Goal: Check status: Check status

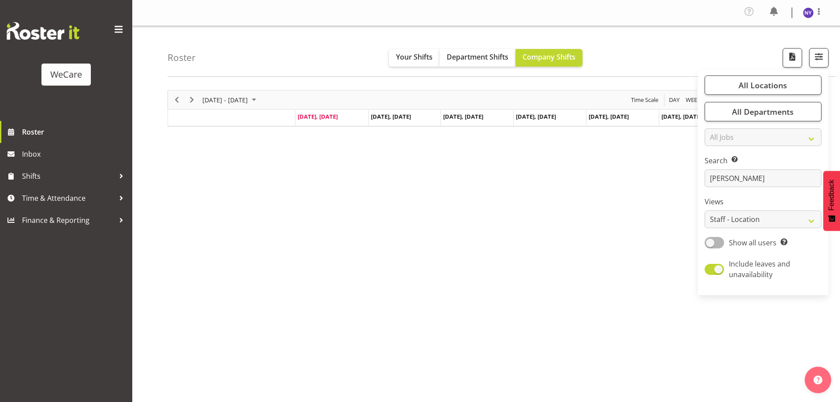
select select "location"
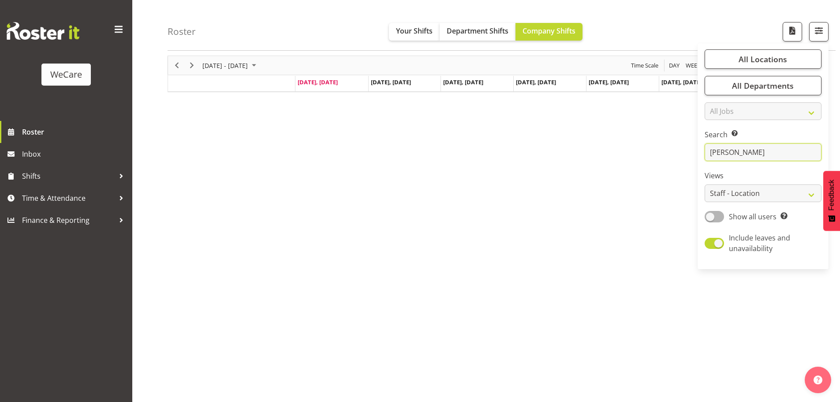
drag, startPoint x: 686, startPoint y: 156, endPoint x: 654, endPoint y: 154, distance: 32.7
click at [668, 155] on div "Roster Your Shifts Department Shifts Company Shifts All Locations Clear Busines…" at bounding box center [486, 197] width 708 height 410
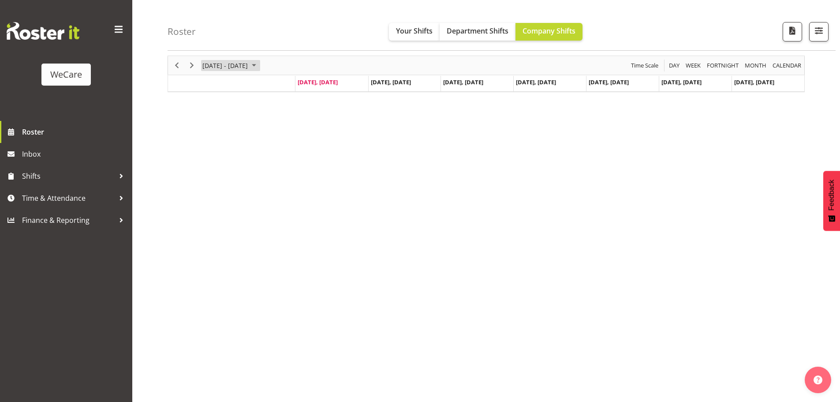
click at [259, 68] on span "September 01 - 07, 2025" at bounding box center [254, 65] width 11 height 11
click at [230, 177] on span "30" at bounding box center [225, 177] width 13 height 13
click at [259, 66] on span "Sep 29 - Oct 05, 2025" at bounding box center [254, 65] width 11 height 11
drag, startPoint x: 498, startPoint y: 187, endPoint x: 491, endPoint y: 137, distance: 49.9
click at [499, 185] on div "[DATE] - [DATE] [DATE] Day Week Fortnight Month calendar Month Agenda Time Scal…" at bounding box center [504, 225] width 673 height 353
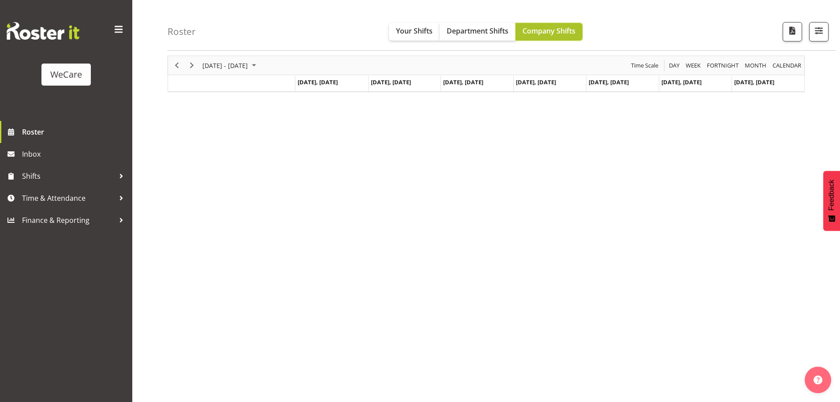
click at [545, 31] on span "Company Shifts" at bounding box center [549, 31] width 53 height 10
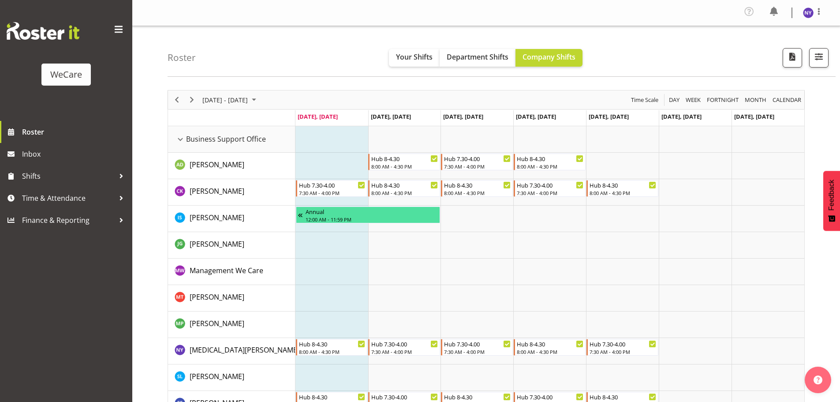
click at [259, 100] on span "September 01 - 07, 2025" at bounding box center [254, 99] width 11 height 11
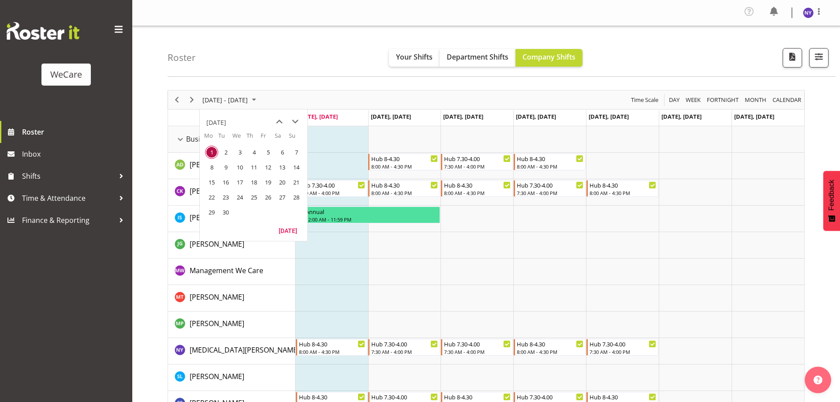
drag, startPoint x: 228, startPoint y: 211, endPoint x: 326, endPoint y: 211, distance: 97.9
click at [229, 211] on span "30" at bounding box center [225, 212] width 13 height 13
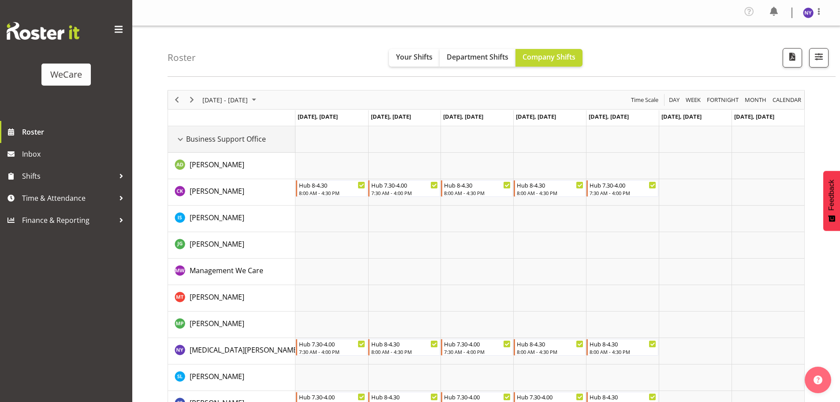
click at [183, 139] on div "Business Support Office resource" at bounding box center [180, 139] width 11 height 11
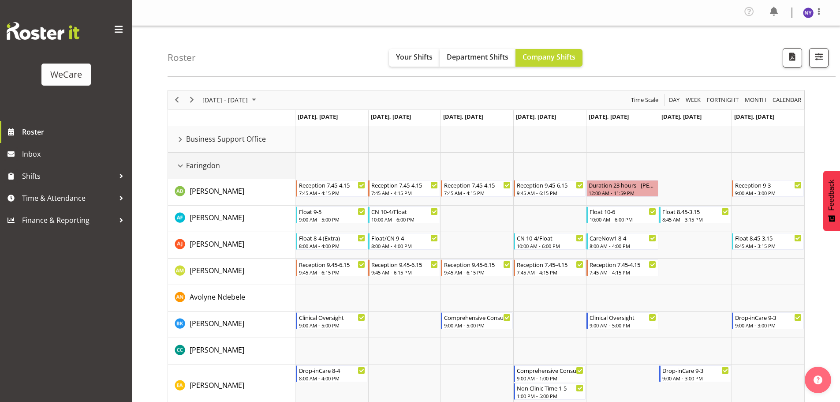
click at [178, 161] on div "Faringdon resource" at bounding box center [180, 165] width 11 height 11
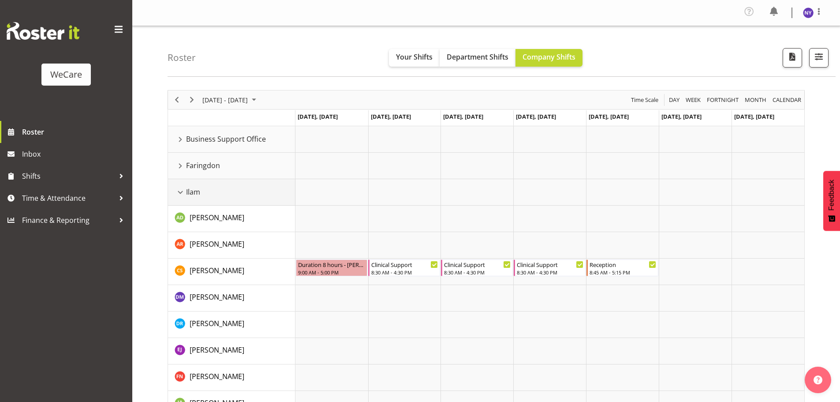
click at [178, 189] on div "Ilam resource" at bounding box center [180, 192] width 11 height 11
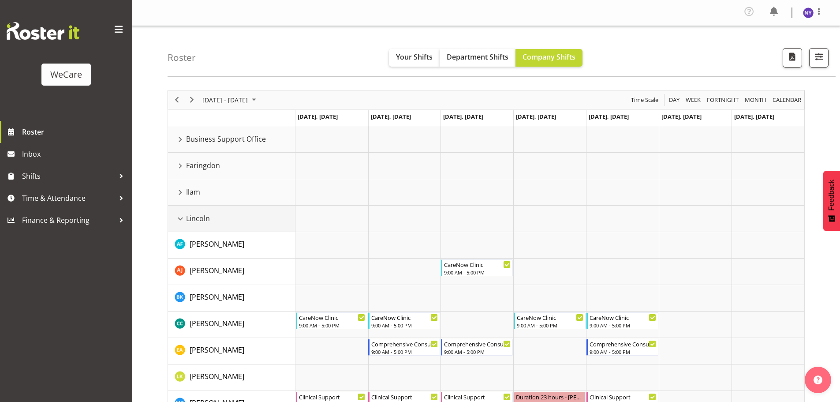
click at [178, 214] on div "Lincoln resource" at bounding box center [180, 218] width 11 height 11
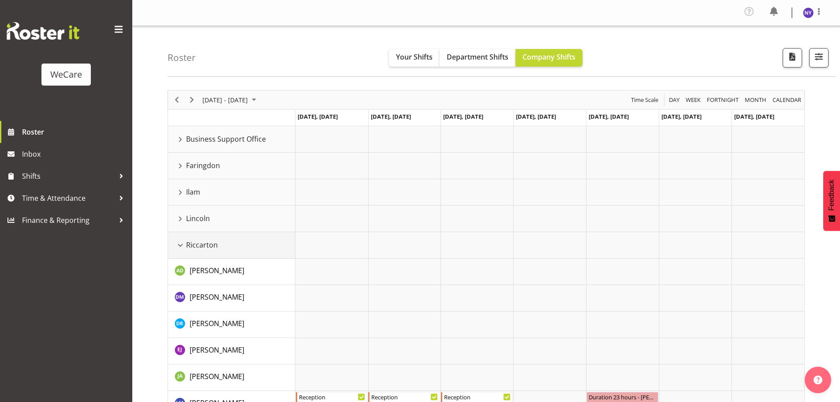
click at [184, 247] on div "Riccarton resource" at bounding box center [180, 245] width 11 height 11
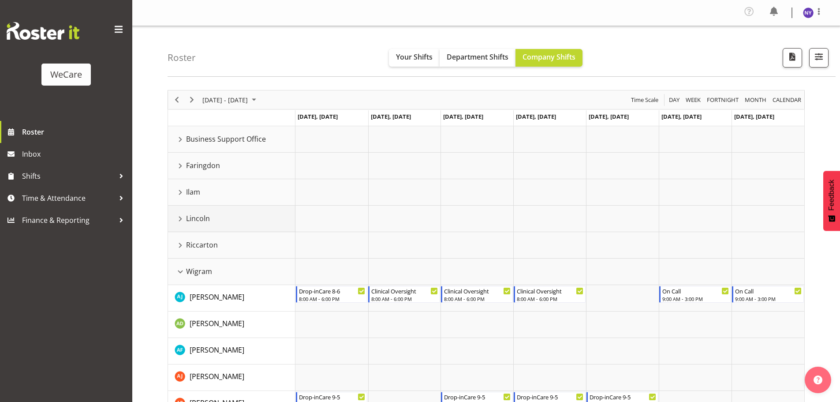
drag, startPoint x: 179, startPoint y: 219, endPoint x: 416, endPoint y: 218, distance: 237.3
click at [179, 219] on div "Lincoln resource" at bounding box center [180, 218] width 11 height 11
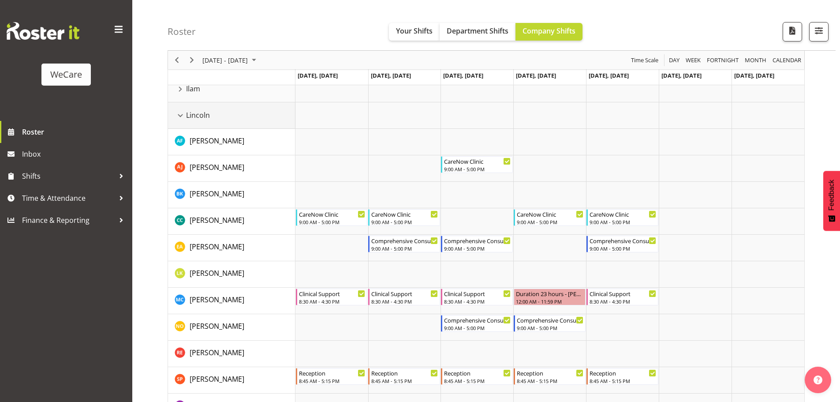
scroll to position [88, 0]
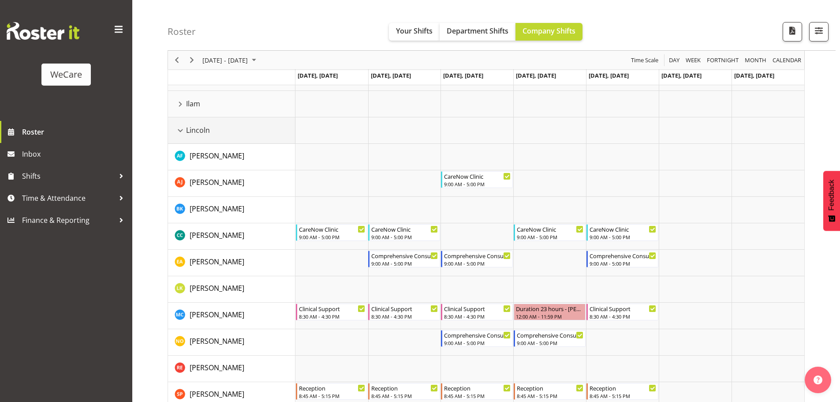
click at [178, 131] on div "Lincoln resource" at bounding box center [180, 130] width 11 height 11
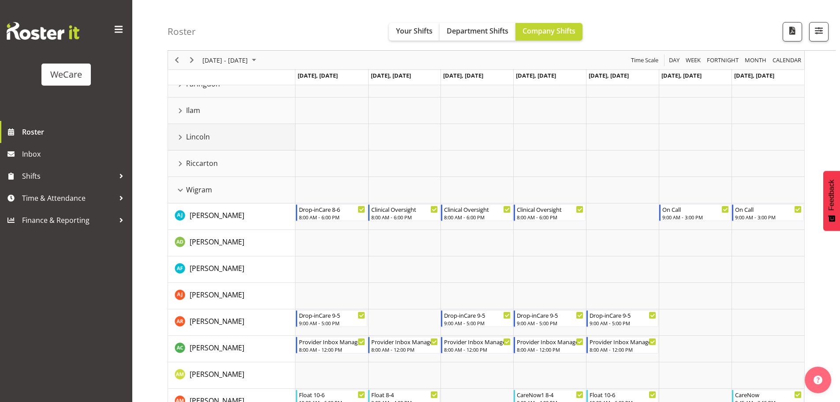
scroll to position [0, 0]
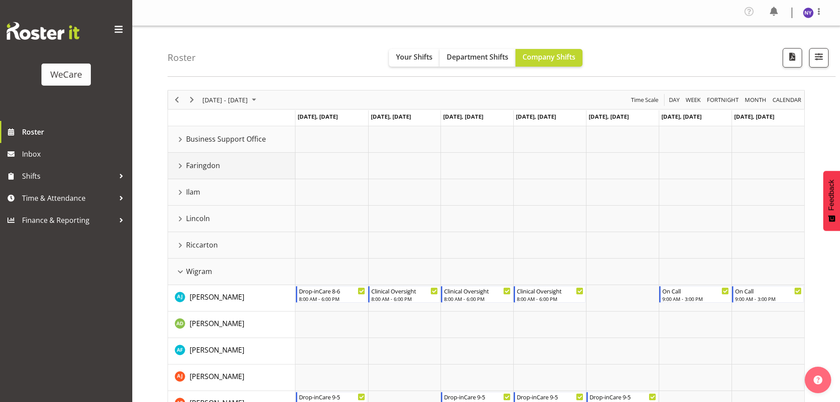
click at [176, 169] on div "Faringdon resource" at bounding box center [180, 165] width 11 height 11
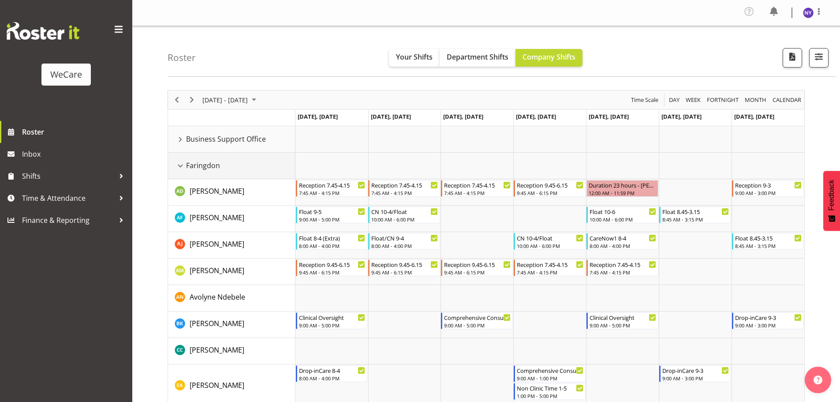
click at [181, 162] on div "Faringdon resource" at bounding box center [180, 165] width 11 height 11
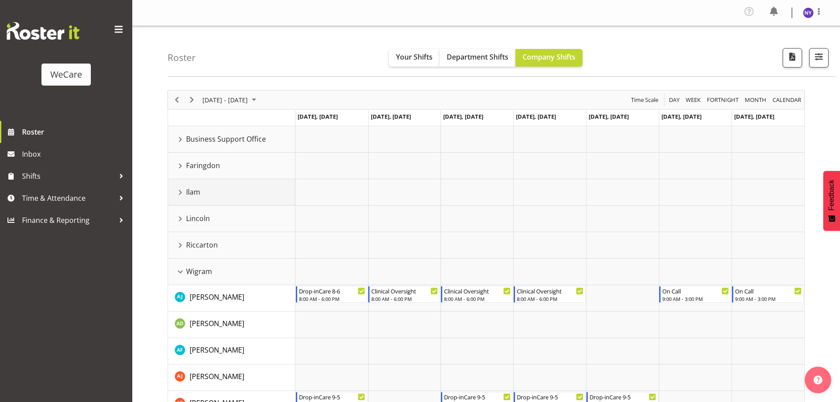
click at [184, 191] on div "Ilam resource" at bounding box center [180, 192] width 11 height 11
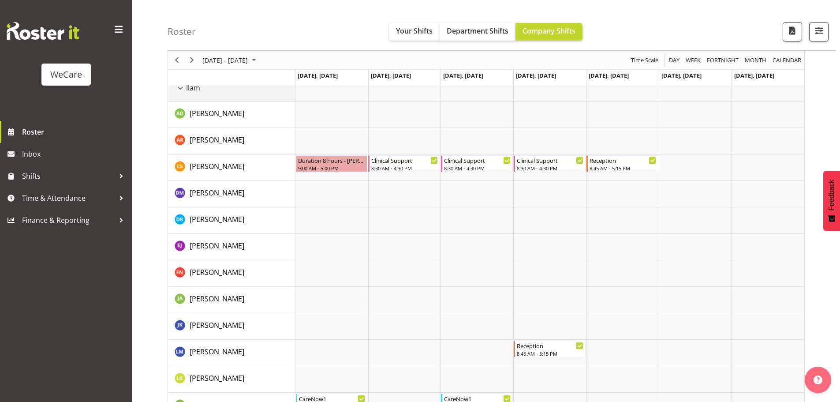
scroll to position [88, 0]
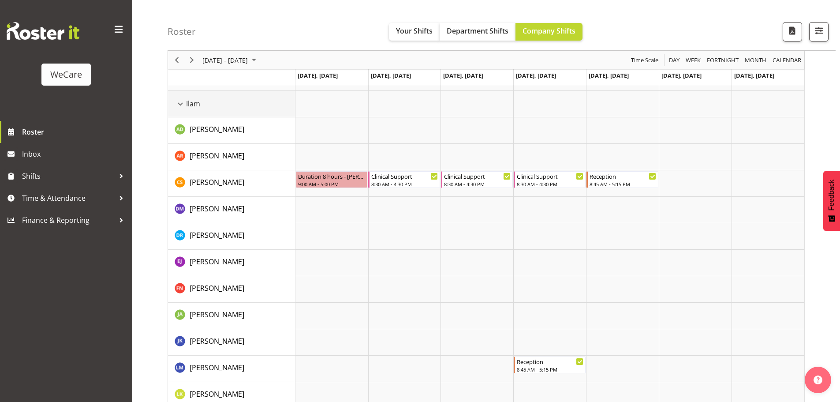
click at [176, 102] on div "Ilam resource" at bounding box center [180, 103] width 11 height 11
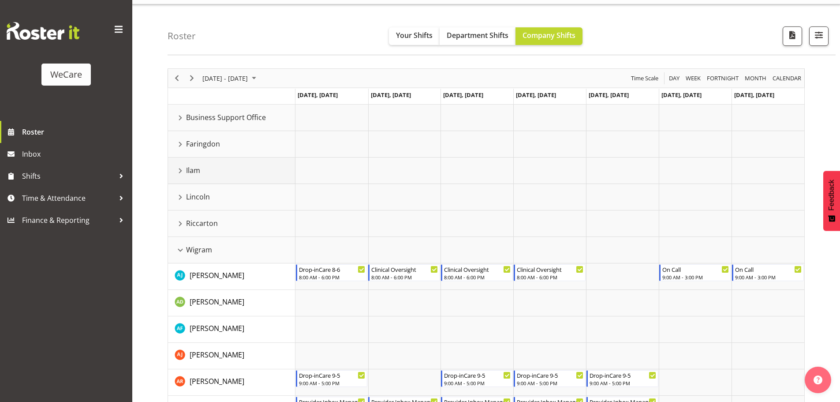
scroll to position [0, 0]
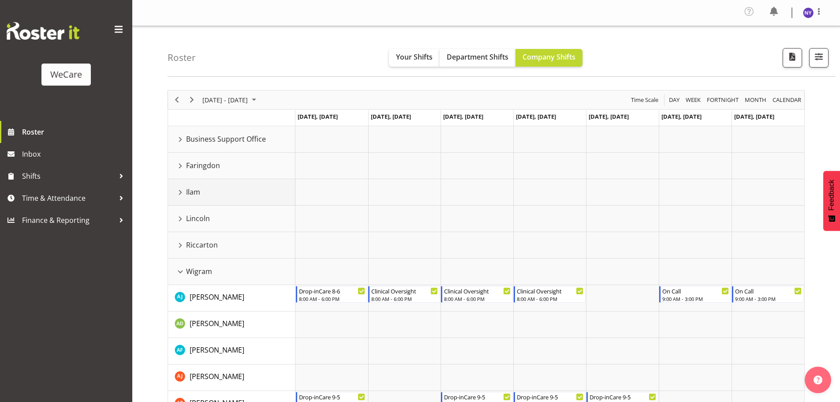
click at [174, 195] on td "Ilam" at bounding box center [231, 192] width 127 height 26
click at [178, 194] on div "Ilam resource" at bounding box center [180, 192] width 11 height 11
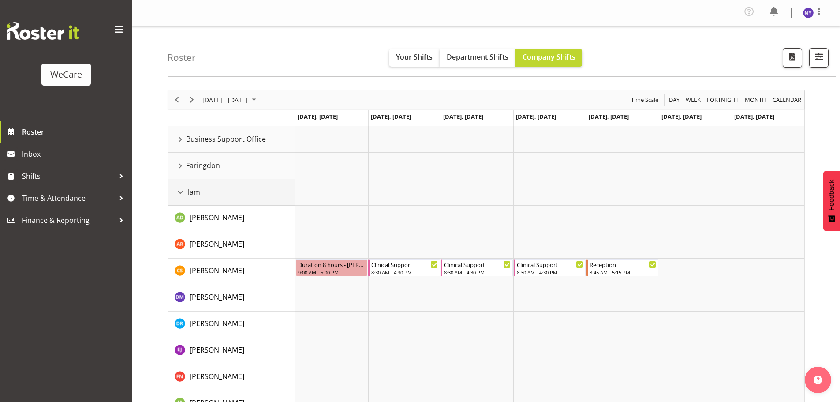
click at [178, 193] on div "Ilam resource" at bounding box center [180, 192] width 11 height 11
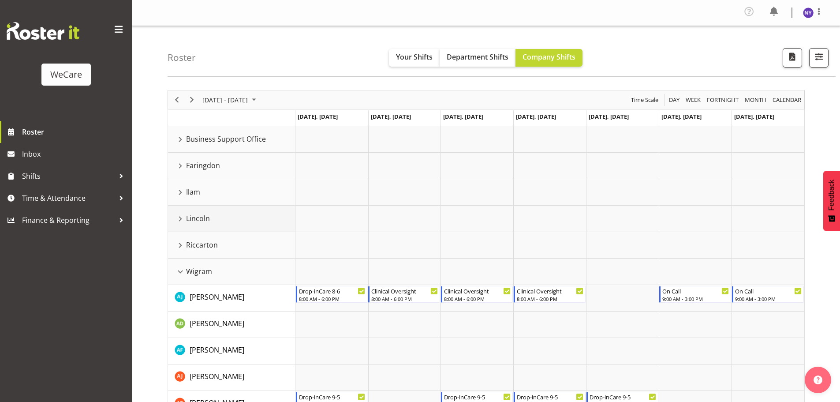
click at [178, 221] on div "Lincoln resource" at bounding box center [180, 218] width 11 height 11
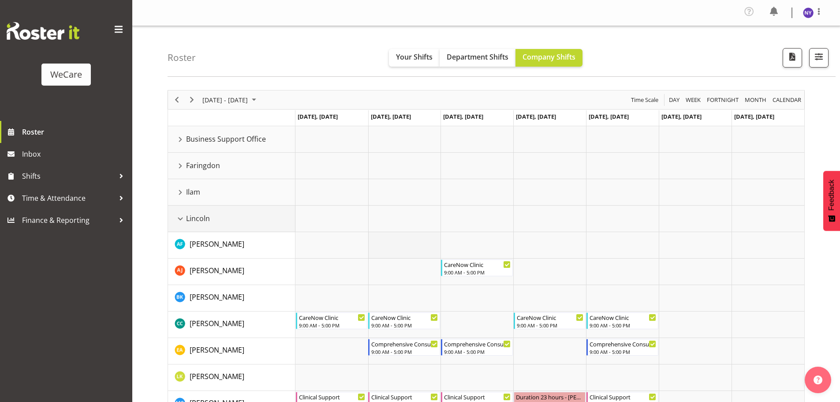
scroll to position [44, 0]
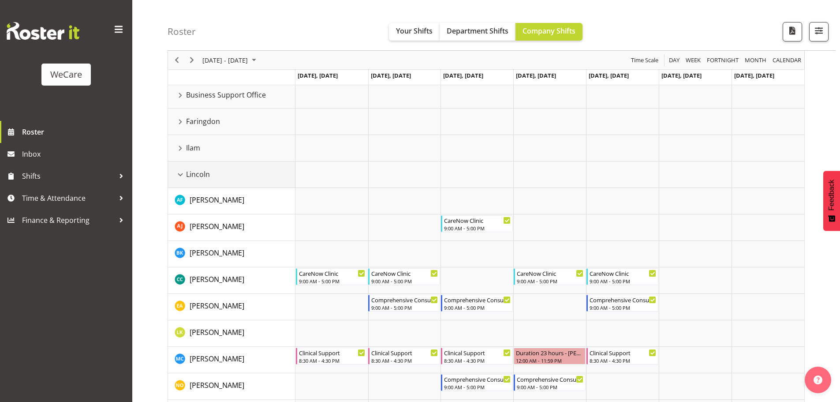
drag, startPoint x: 178, startPoint y: 171, endPoint x: 415, endPoint y: 187, distance: 237.4
click at [179, 171] on div "Lincoln resource" at bounding box center [180, 174] width 11 height 11
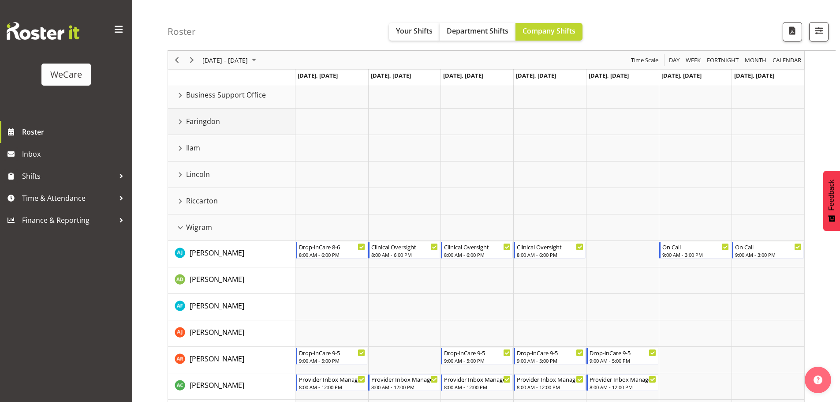
click at [180, 122] on div "Faringdon resource" at bounding box center [180, 121] width 11 height 11
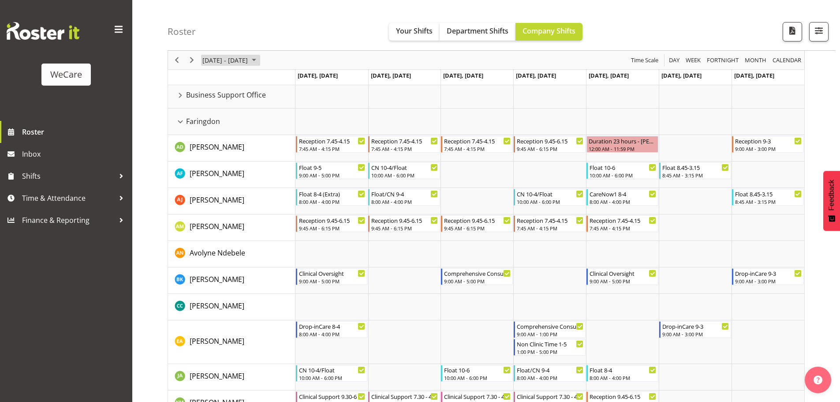
click at [259, 61] on span "Sep 29 - Oct 05, 2025" at bounding box center [254, 60] width 11 height 11
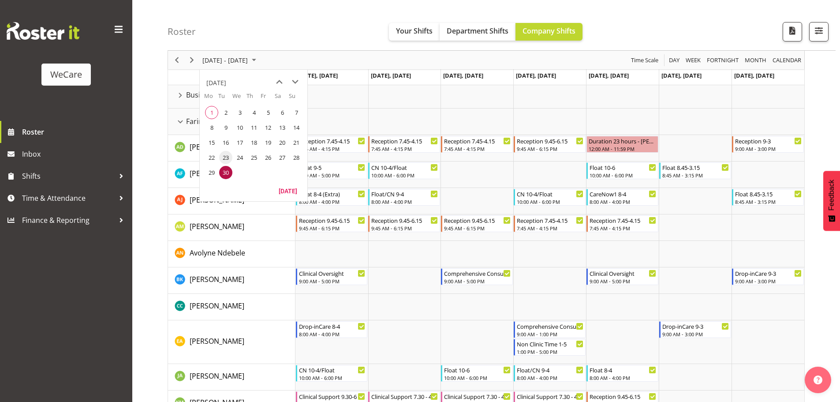
click at [226, 156] on span "23" at bounding box center [225, 157] width 13 height 13
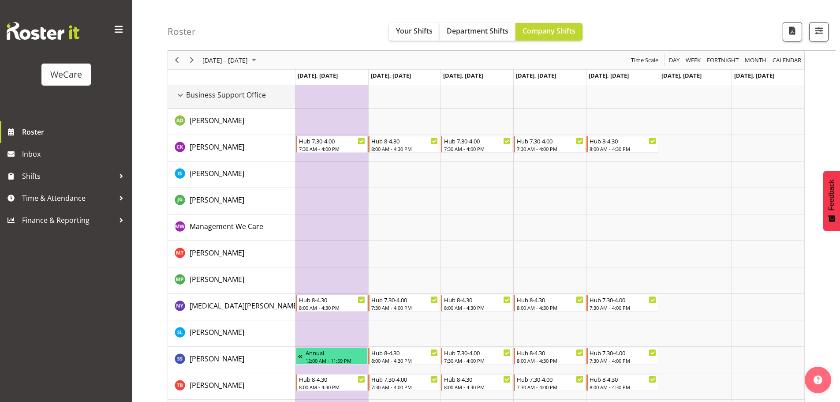
click at [187, 95] on span "Business Support Office" at bounding box center [226, 95] width 80 height 11
click at [180, 96] on div "Business Support Office resource" at bounding box center [180, 95] width 11 height 11
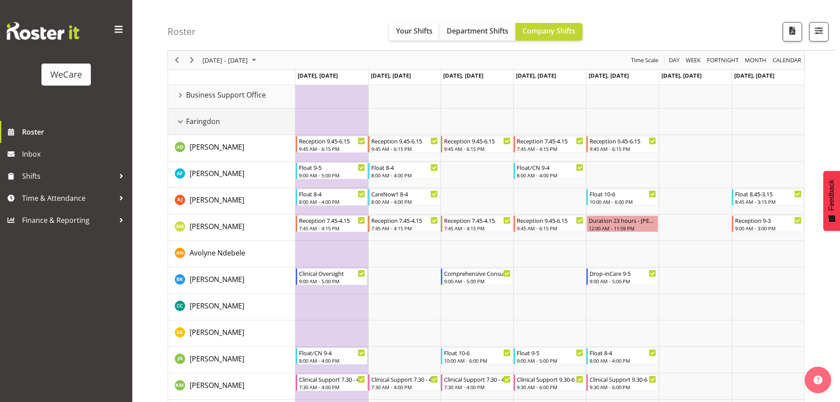
click at [176, 122] on div "Faringdon resource" at bounding box center [180, 121] width 11 height 11
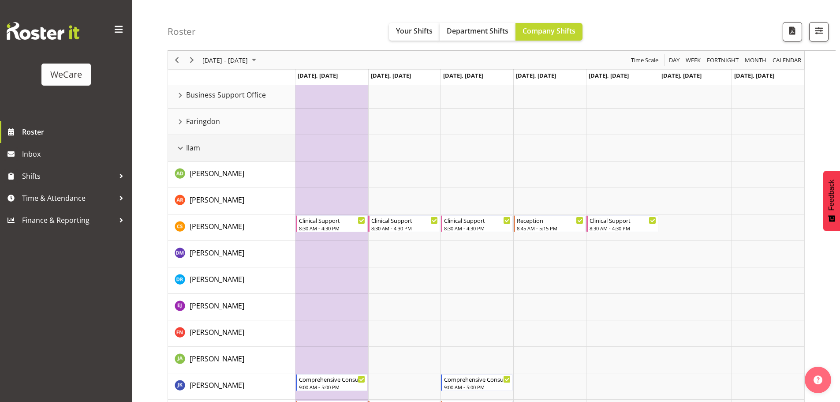
click at [180, 156] on td "Ilam" at bounding box center [231, 148] width 127 height 26
click at [180, 150] on div "Ilam resource" at bounding box center [180, 147] width 11 height 11
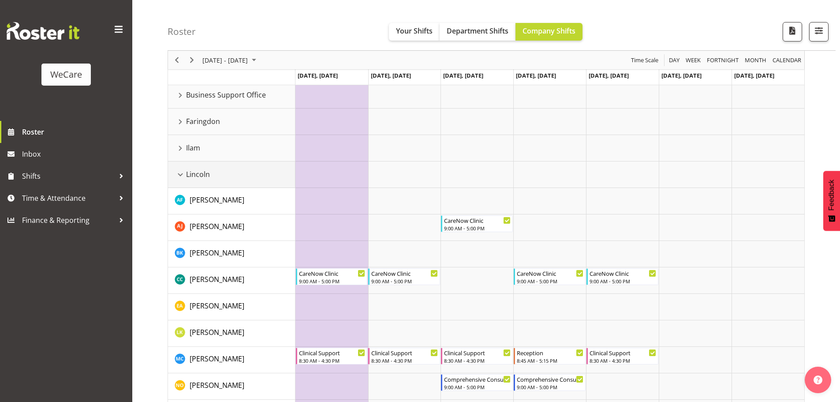
click at [184, 169] on div "Lincoln resource" at bounding box center [180, 174] width 11 height 11
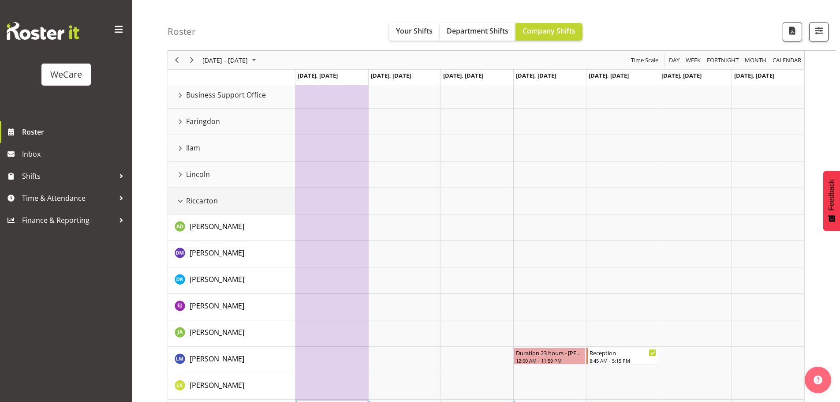
click at [184, 200] on div "Riccarton resource" at bounding box center [180, 200] width 11 height 11
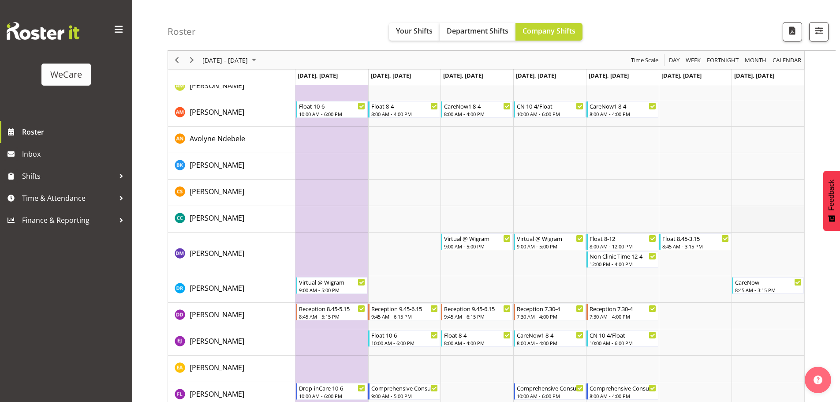
scroll to position [397, 0]
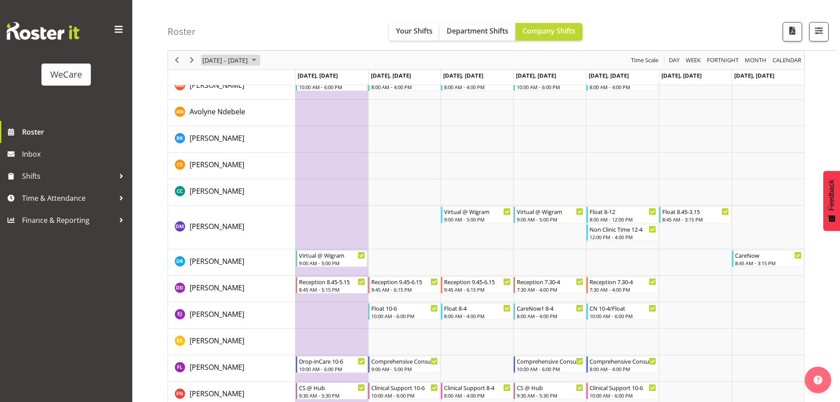
click at [259, 59] on span "September 22 - 28, 2025" at bounding box center [254, 60] width 11 height 11
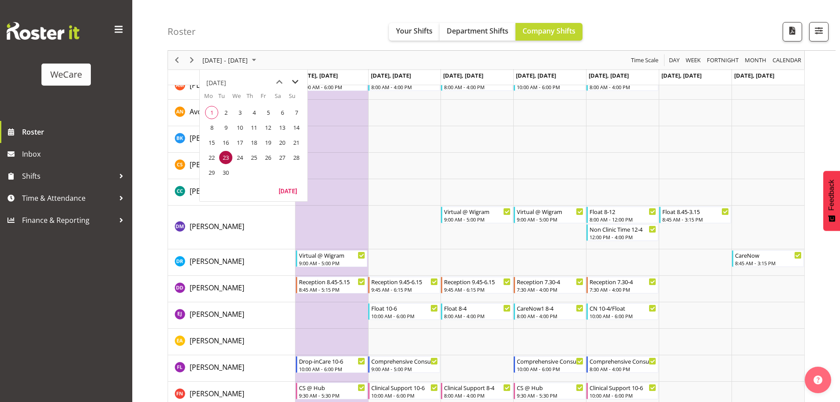
click at [295, 83] on span "next month" at bounding box center [295, 82] width 15 height 16
drag, startPoint x: 279, startPoint y: 111, endPoint x: 390, endPoint y: 154, distance: 118.5
click at [280, 111] on span "4" at bounding box center [282, 112] width 13 height 13
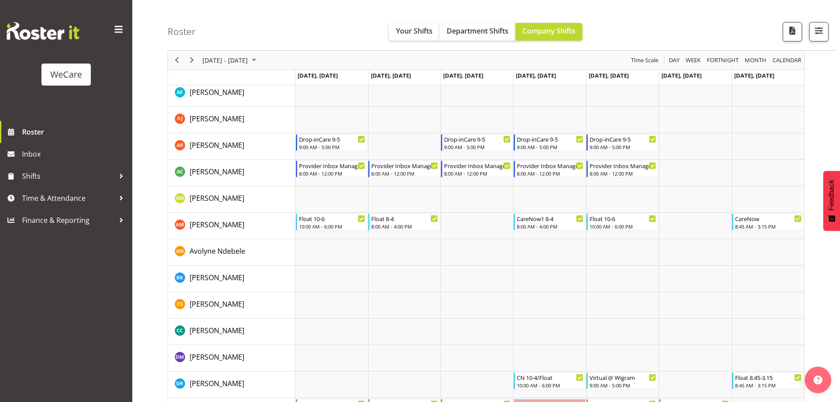
scroll to position [221, 0]
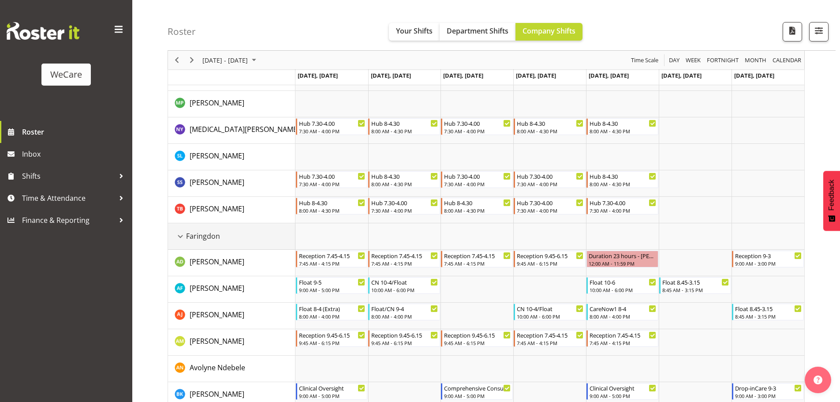
click at [180, 240] on div "Faringdon resource" at bounding box center [180, 236] width 11 height 11
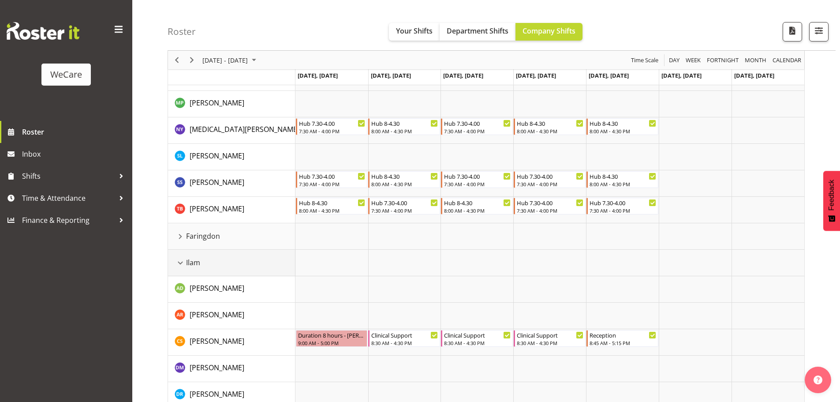
click at [182, 266] on div "Ilam resource" at bounding box center [180, 262] width 11 height 11
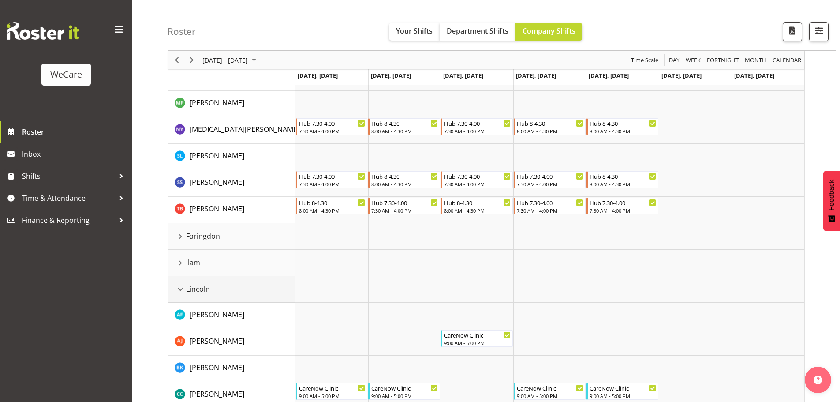
click at [180, 288] on div "Lincoln resource" at bounding box center [180, 289] width 11 height 11
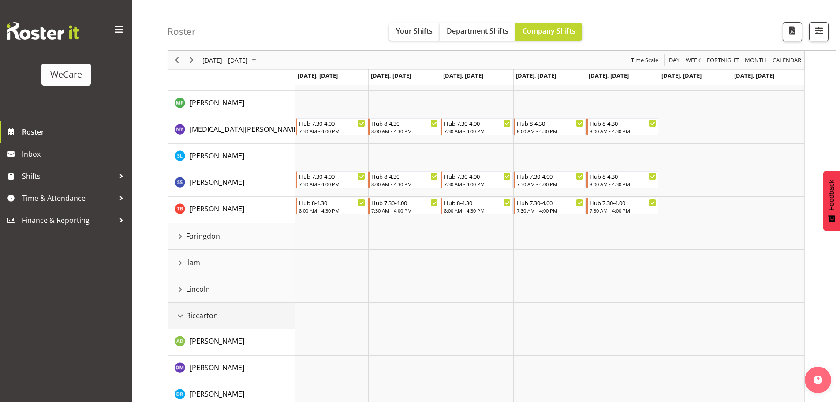
click at [181, 311] on div "Riccarton resource" at bounding box center [180, 315] width 11 height 11
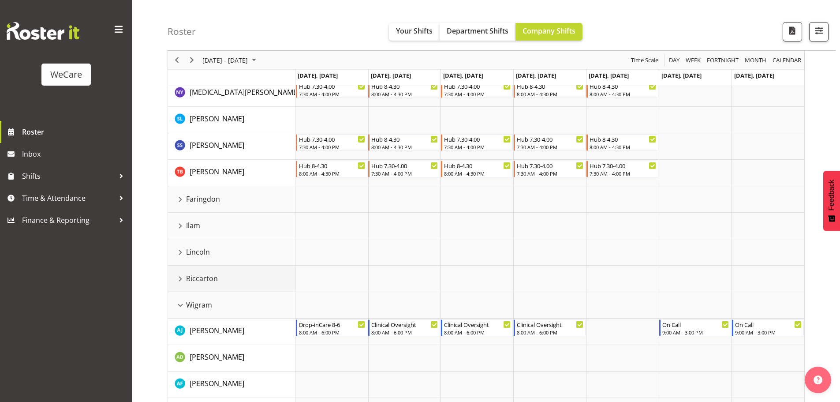
scroll to position [128, 0]
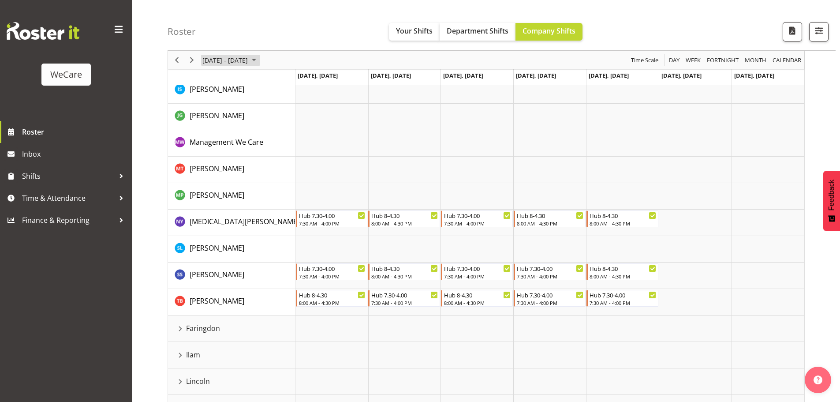
click at [259, 58] on span "Sep 29 - Oct 05, 2025" at bounding box center [254, 60] width 11 height 11
